Goal: Information Seeking & Learning: Learn about a topic

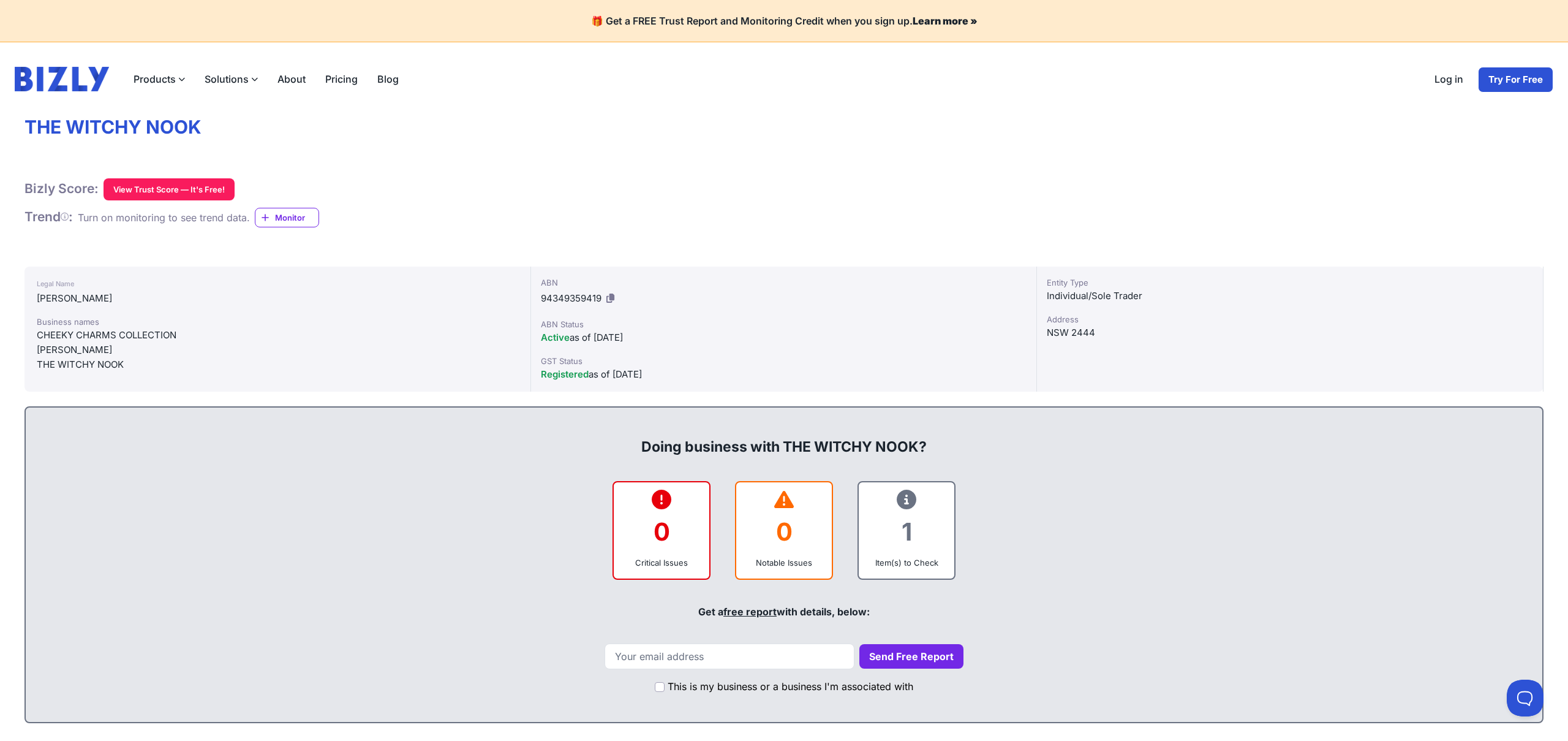
click at [1119, 204] on div "Bizly Score: View Trust Score — It's Free! View Trust Score — It's Free! Trend …" at bounding box center [784, 203] width 1520 height 49
click at [1065, 190] on div "Bizly Score: View Trust Score — It's Free! View Trust Score — It's Free!" at bounding box center [784, 190] width 1520 height 22
click at [71, 73] on img at bounding box center [61, 79] width 94 height 25
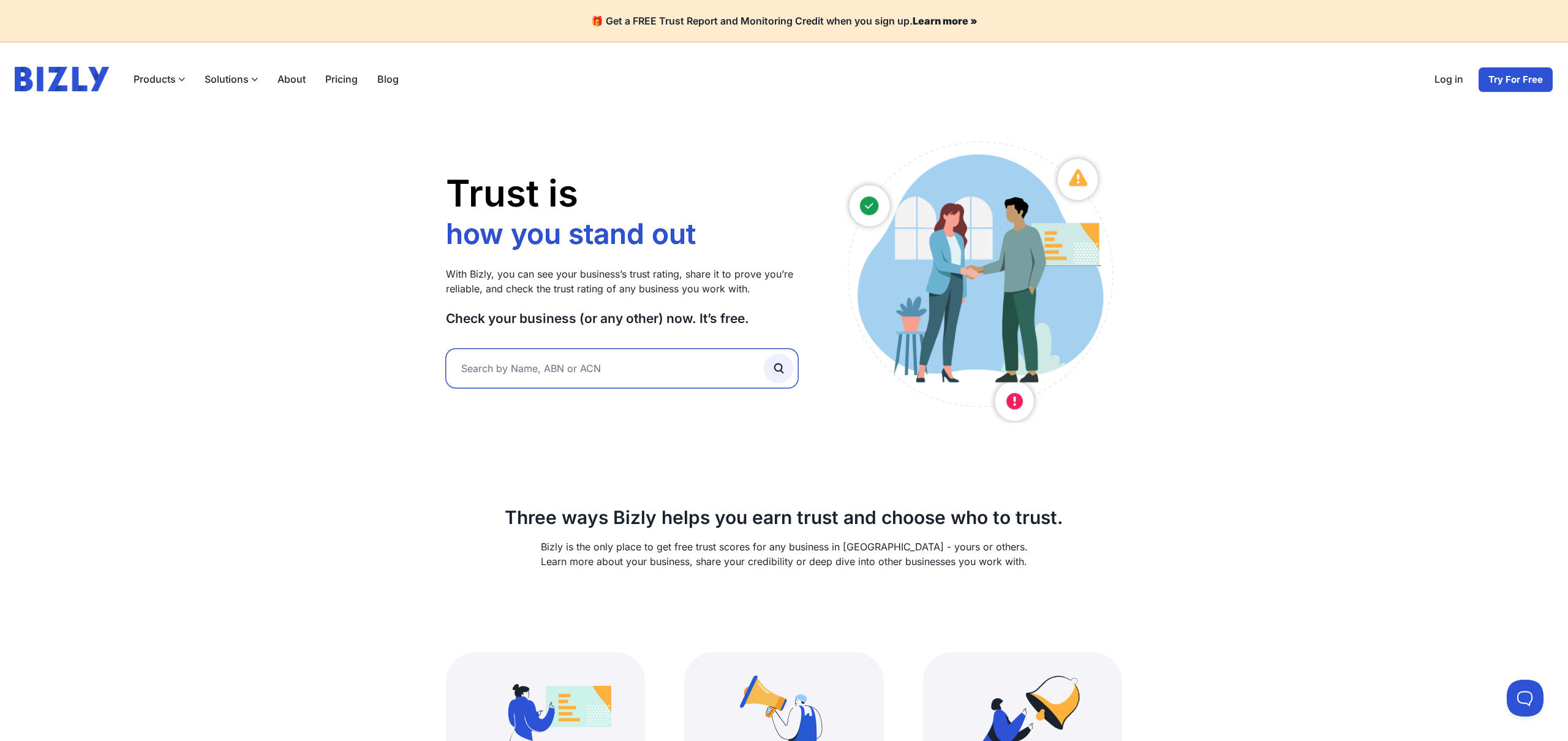
click at [586, 376] on input "text" at bounding box center [622, 368] width 352 height 39
type input "lunico candle co"
click at [764, 354] on button "submit" at bounding box center [778, 368] width 30 height 30
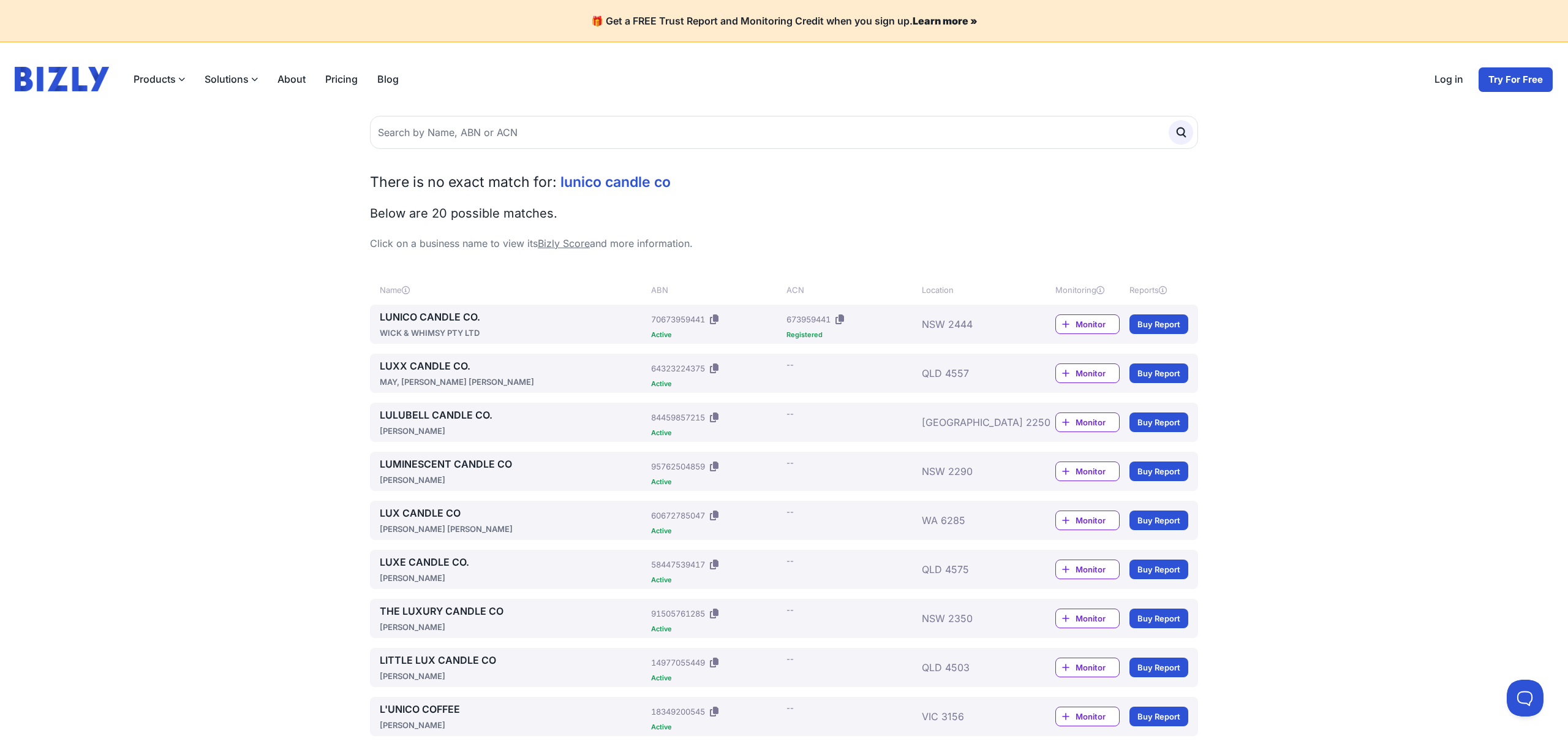
click at [420, 319] on link "LUNICO CANDLE CO." at bounding box center [513, 316] width 266 height 14
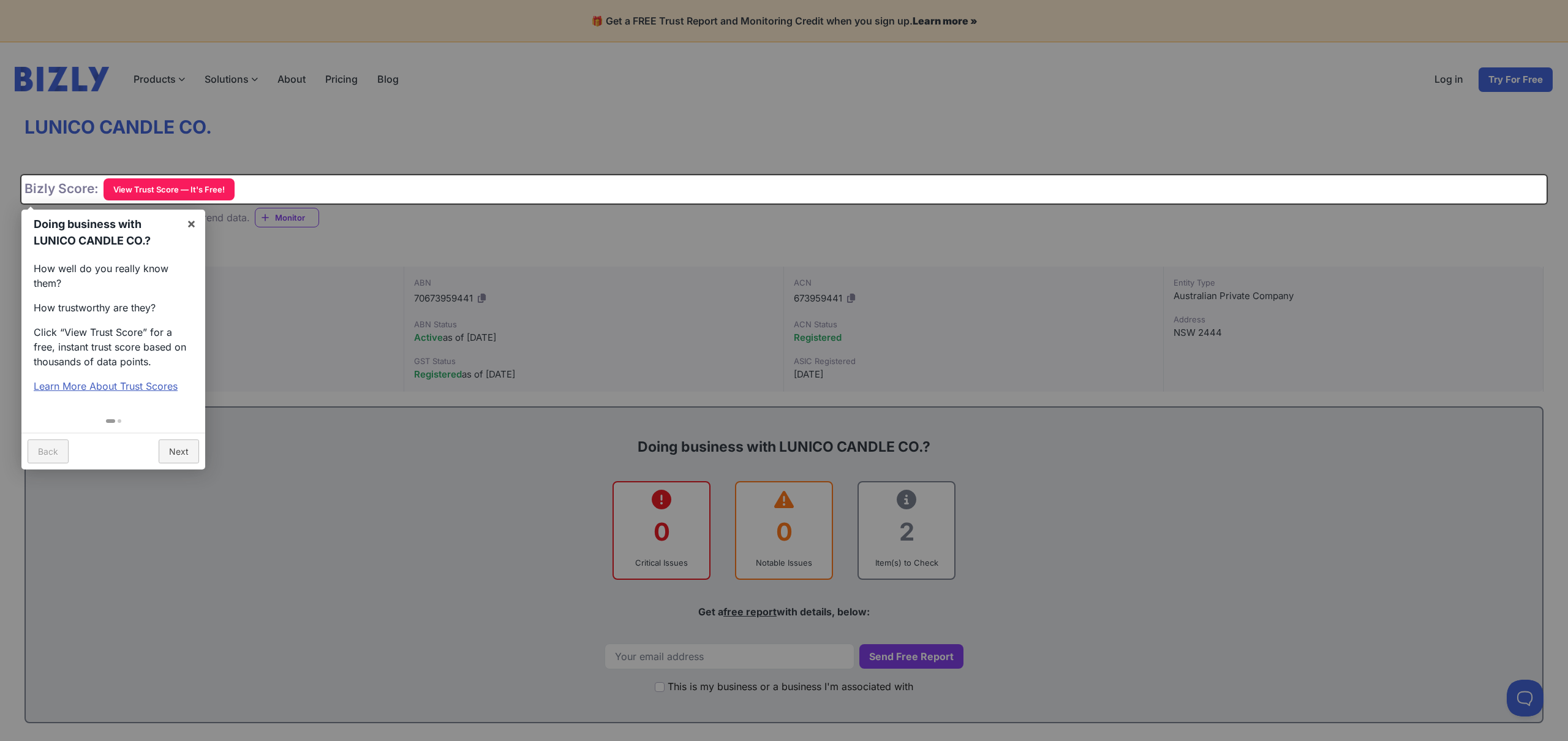
click at [296, 352] on div at bounding box center [784, 370] width 1568 height 741
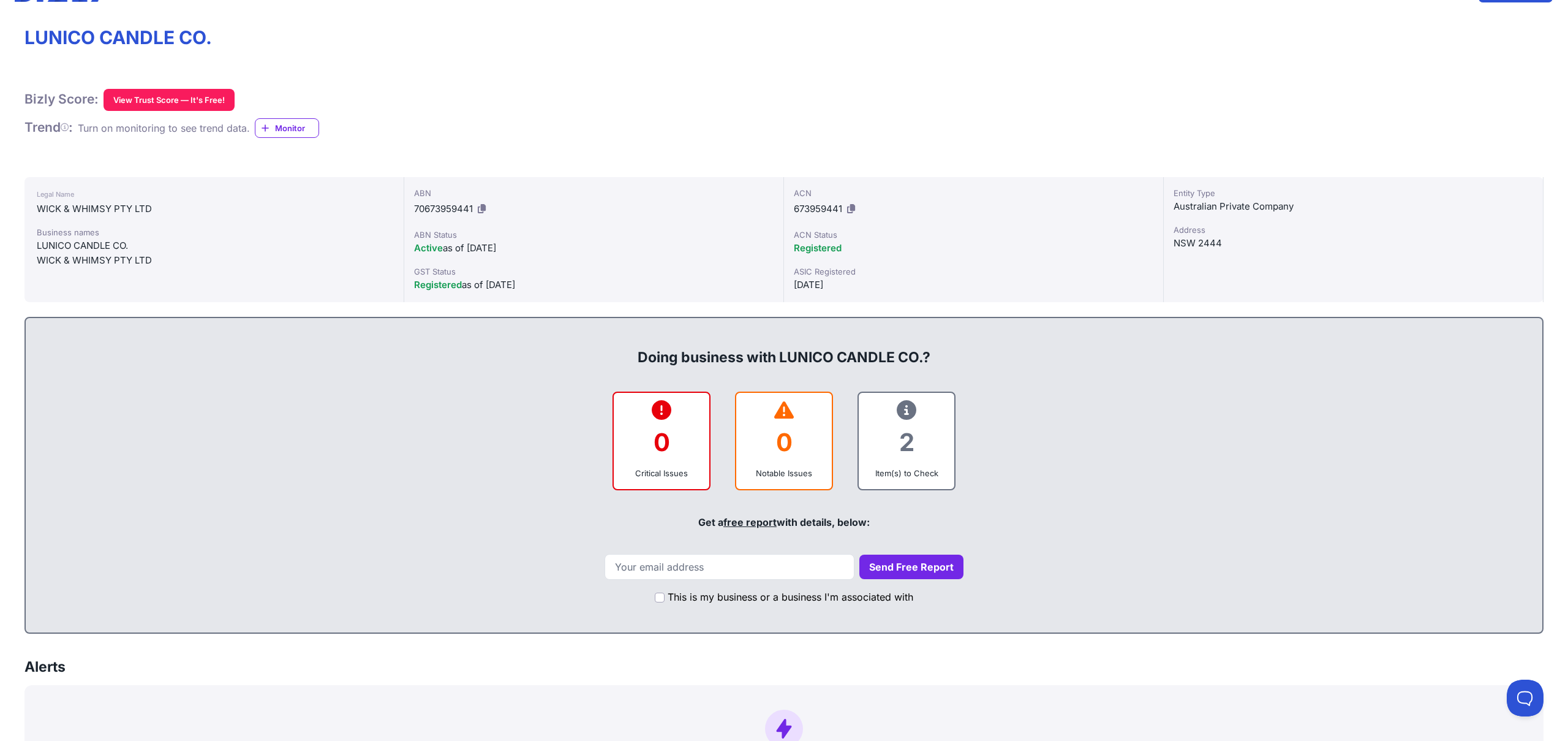
scroll to position [133, 0]
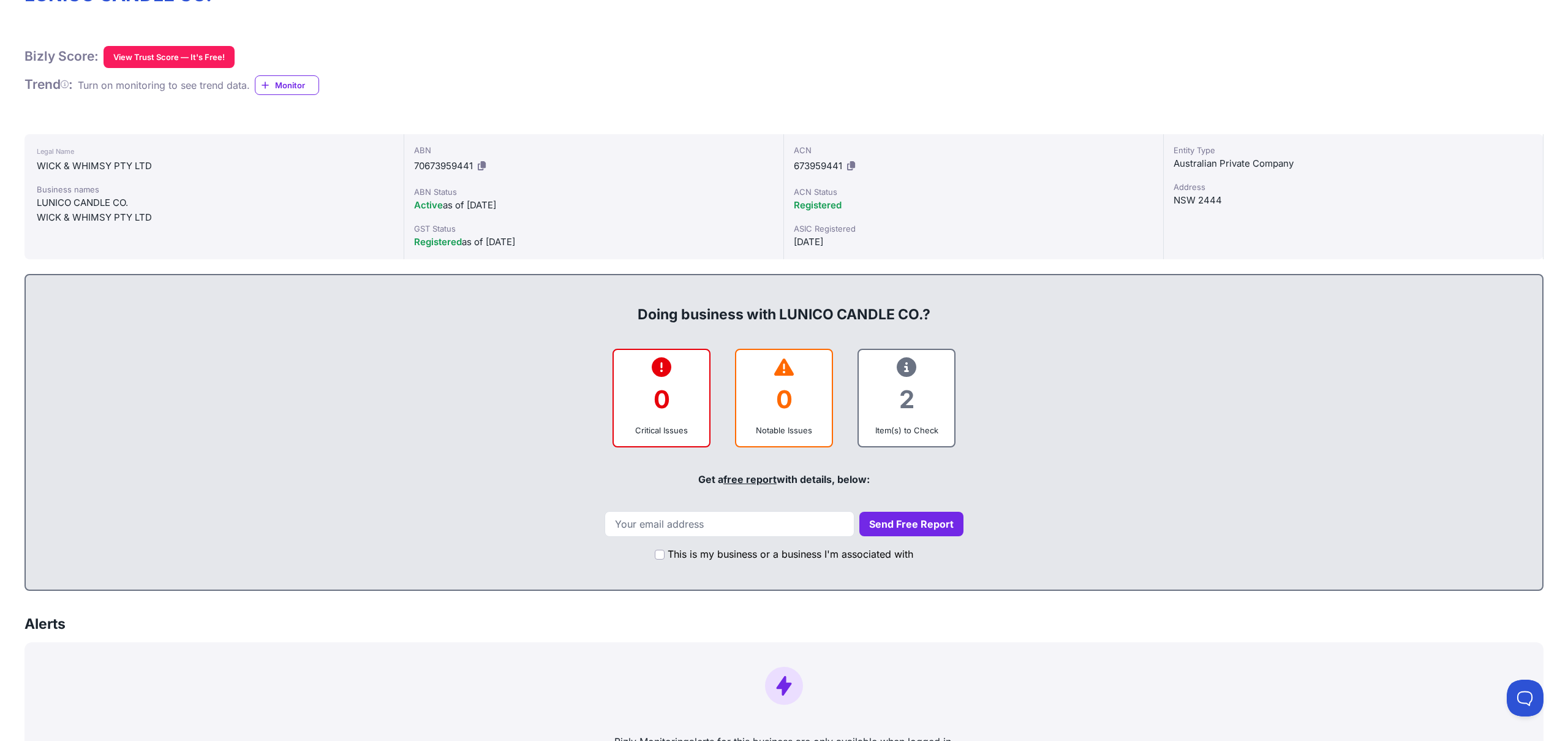
click at [908, 368] on icon at bounding box center [906, 368] width 20 height 1
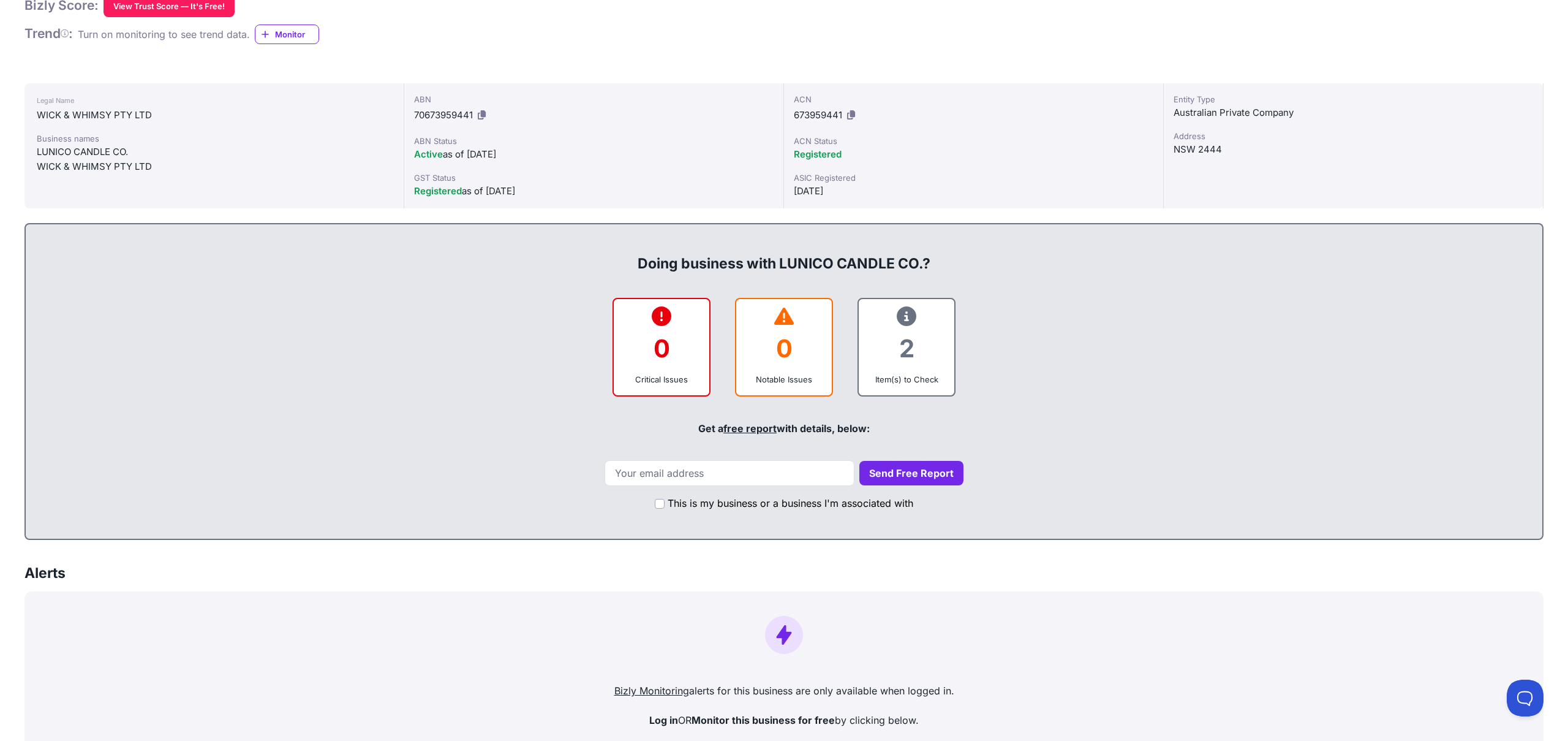
scroll to position [0, 0]
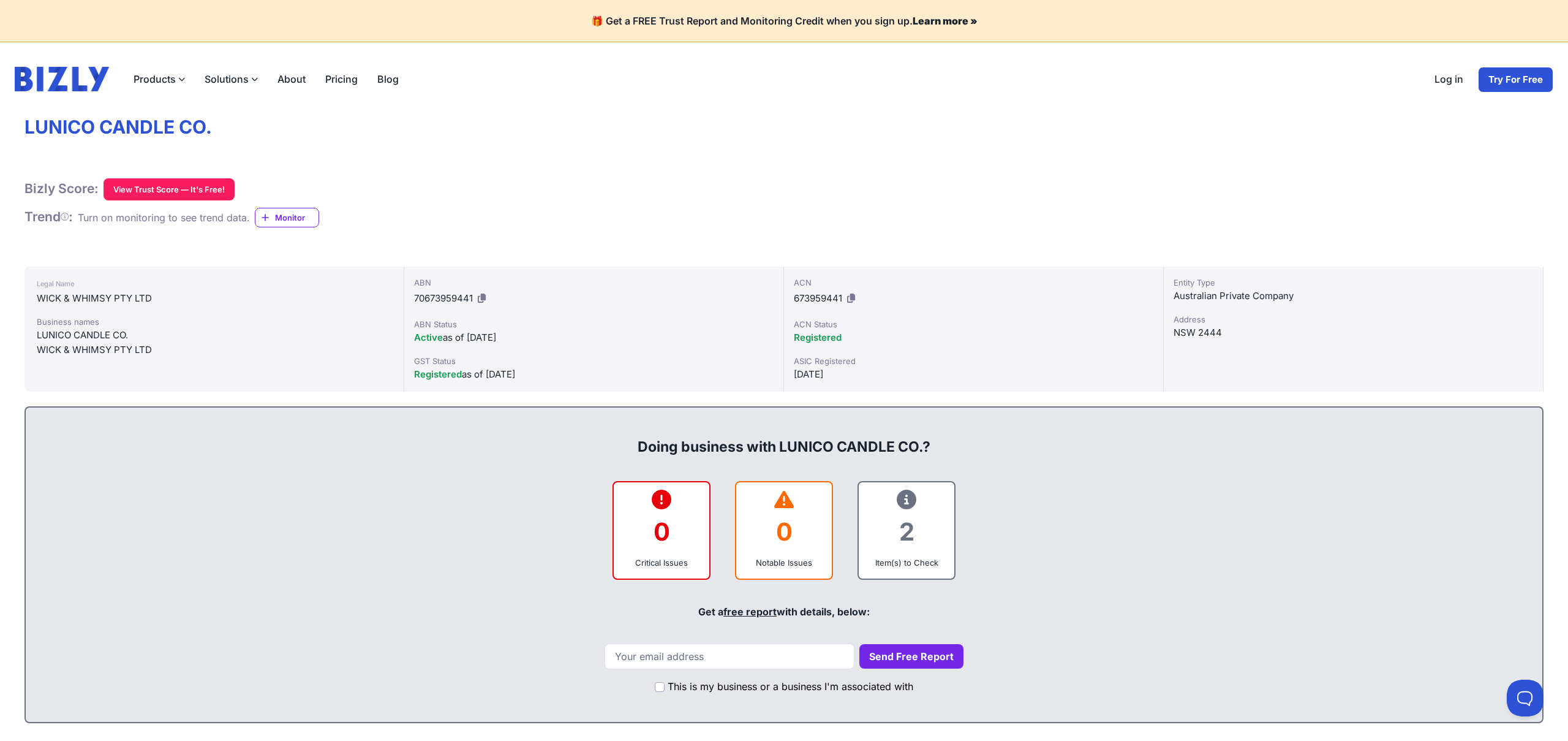
click at [48, 71] on img at bounding box center [61, 79] width 94 height 25
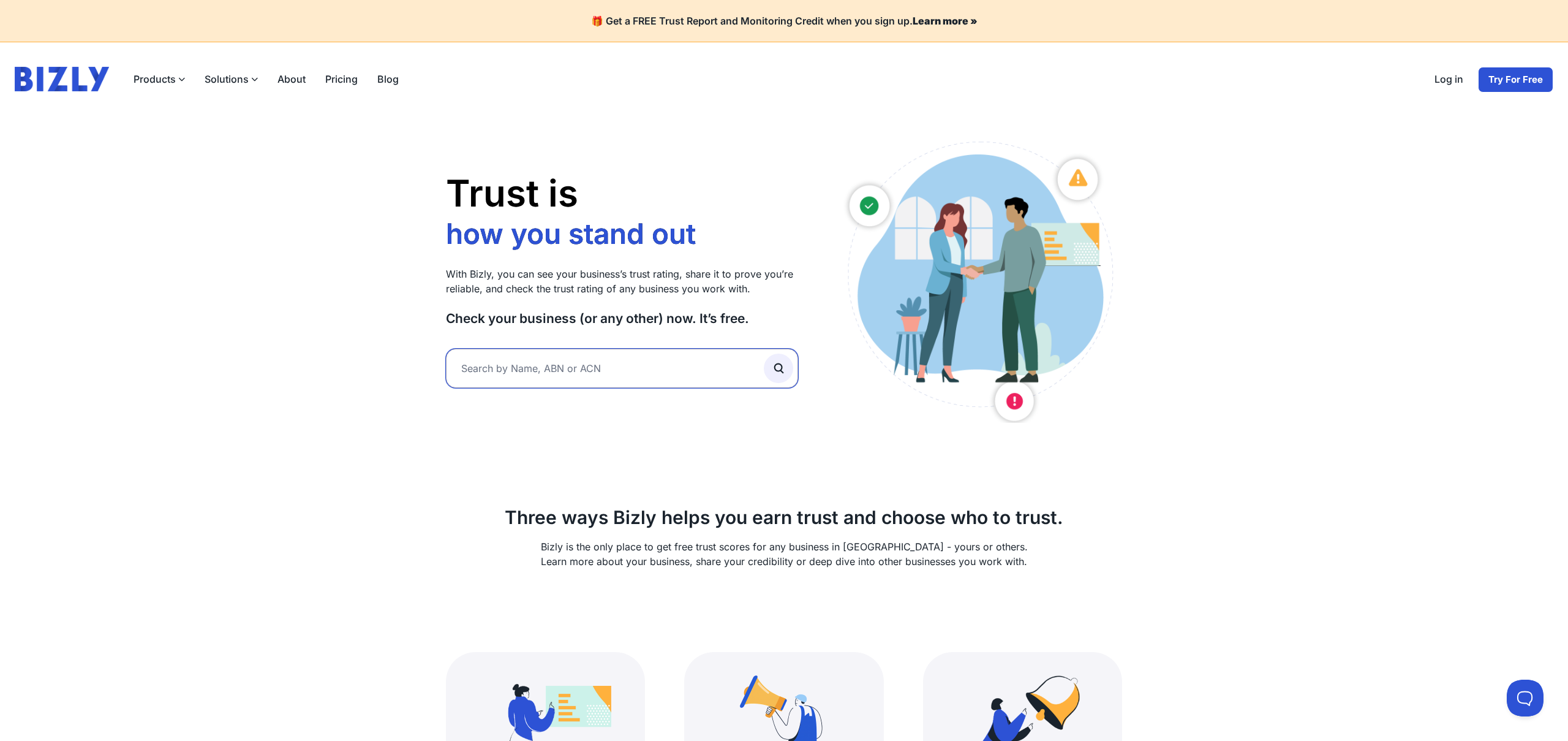
click at [680, 368] on input "text" at bounding box center [622, 368] width 352 height 39
type input "soul sister grazing"
click at [764, 353] on button "submit" at bounding box center [778, 368] width 30 height 30
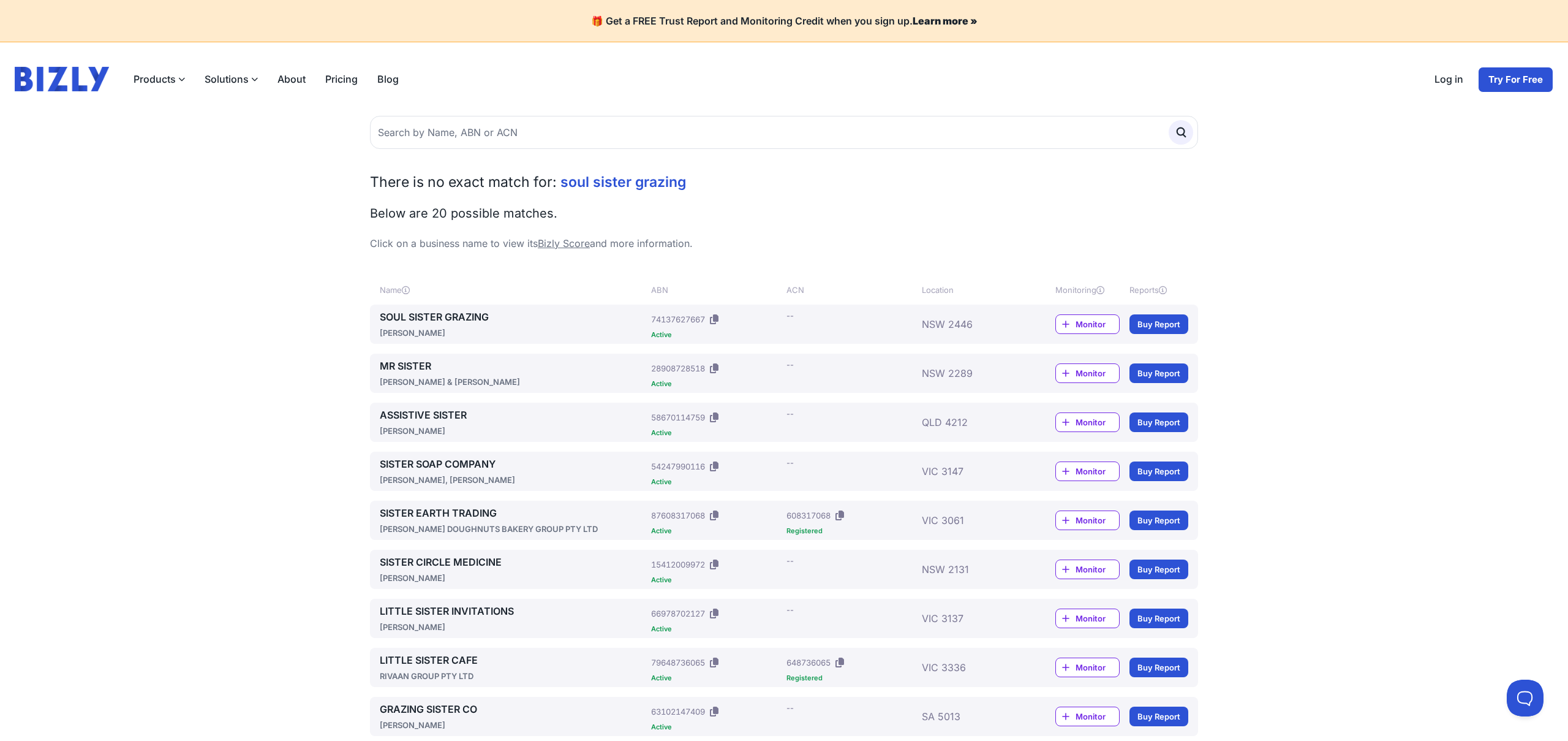
click at [452, 316] on link "SOUL SISTER GRAZING" at bounding box center [513, 316] width 266 height 14
